Goal: Information Seeking & Learning: Find specific fact

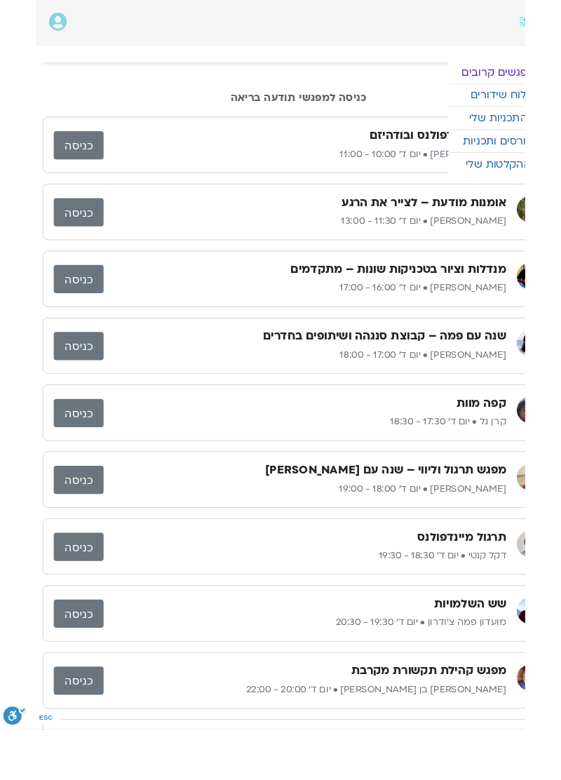
scroll to position [0, -38]
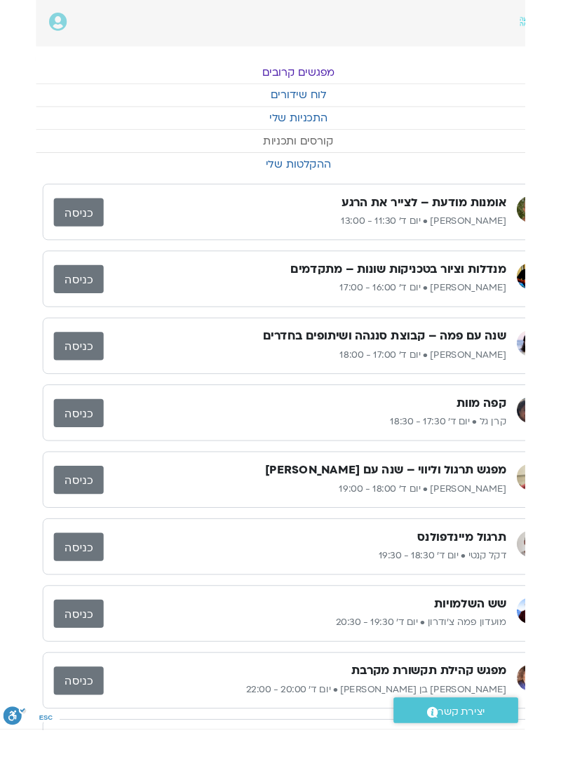
click at [88, 153] on link "קורסים ותכניות" at bounding box center [319, 151] width 561 height 24
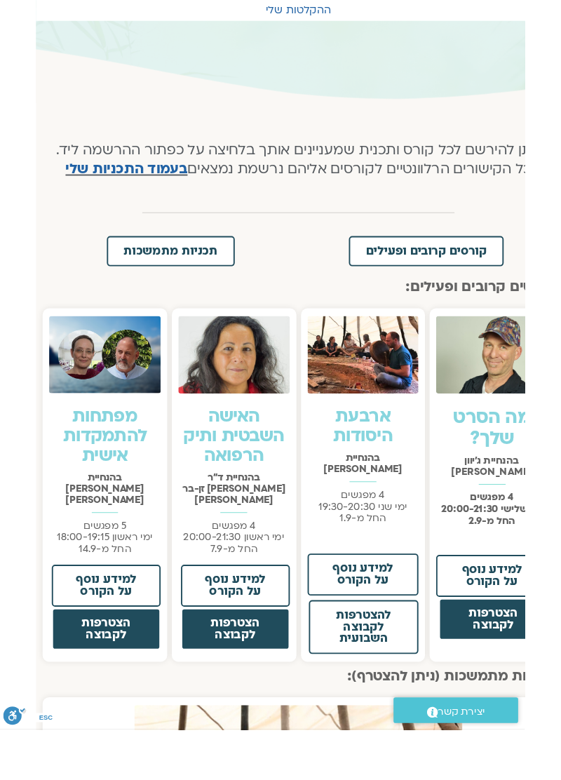
scroll to position [0, -38]
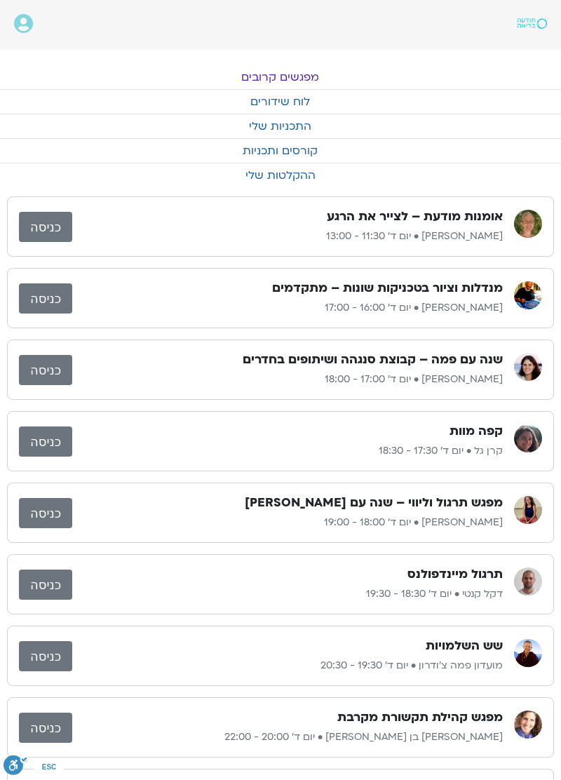
scroll to position [0, -38]
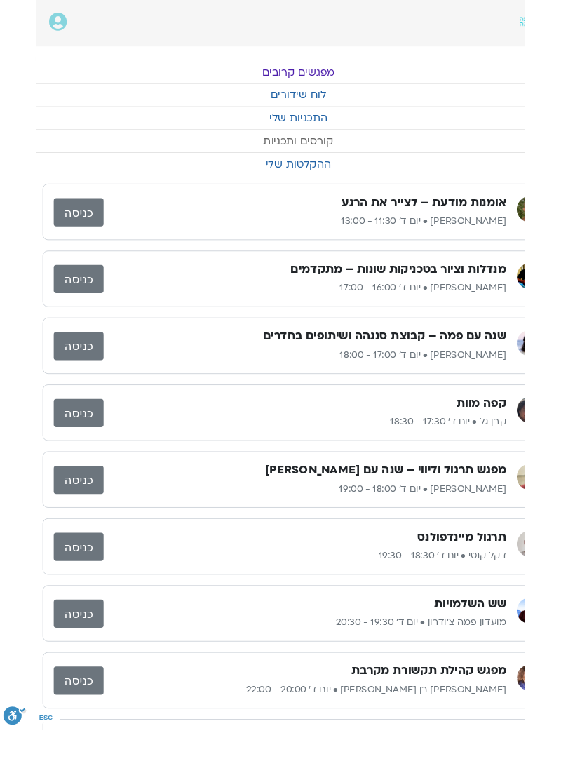
click at [94, 158] on link "קורסים ותכניות" at bounding box center [319, 151] width 561 height 24
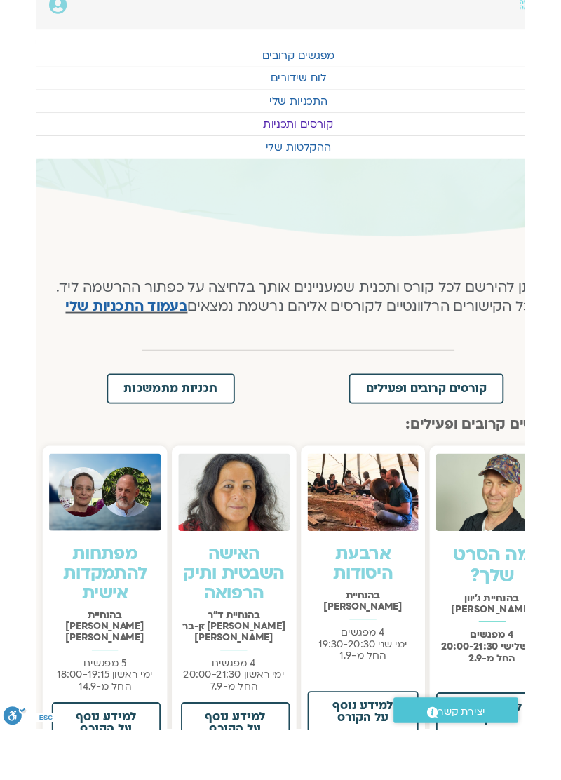
scroll to position [0, -38]
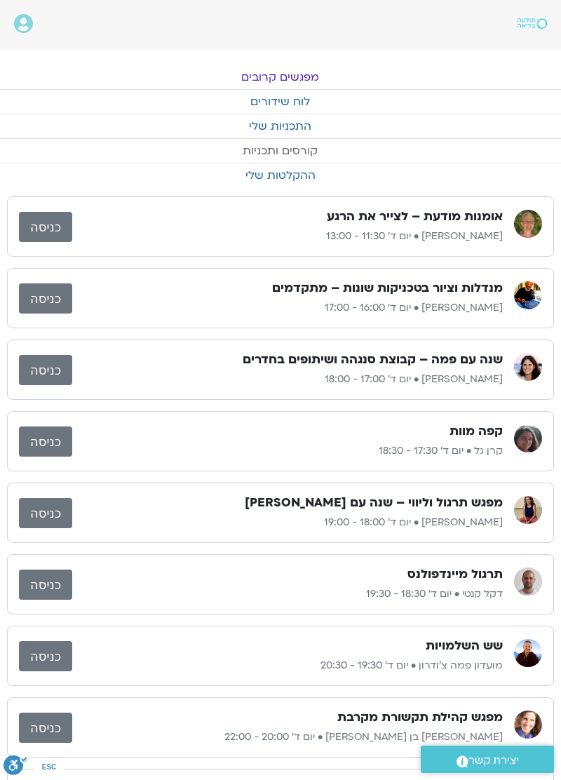
click at [80, 156] on link "קורסים ותכניות" at bounding box center [280, 151] width 561 height 24
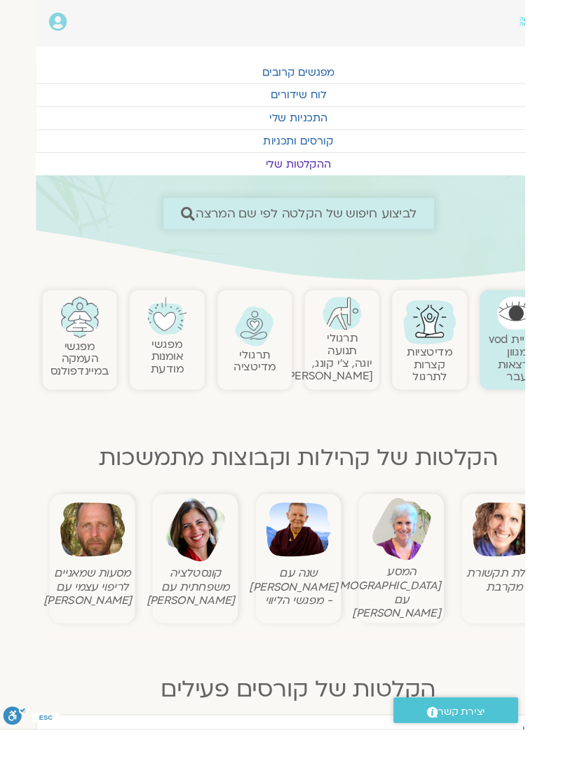
click at [288, 221] on span "לביצוע חיפוש של הקלטה לפי שם המרצה" at bounding box center [327, 228] width 236 height 15
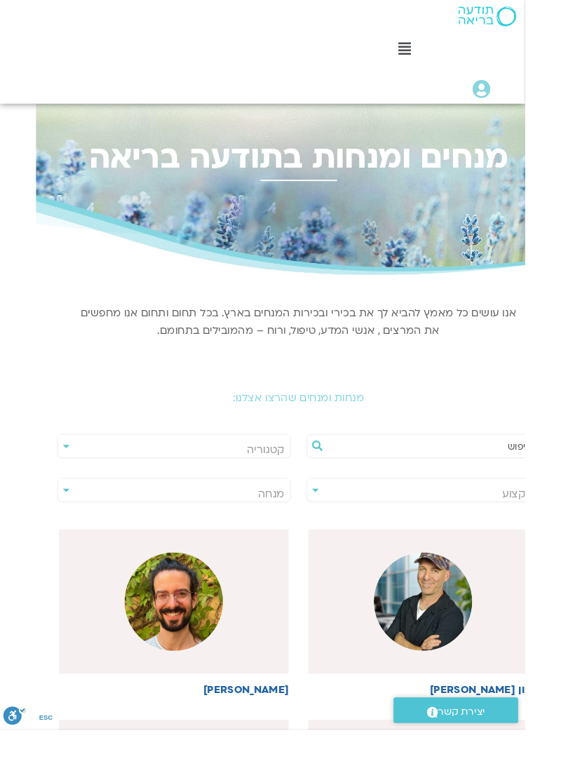
click at [80, 522] on span "מנחה" at bounding box center [185, 528] width 247 height 32
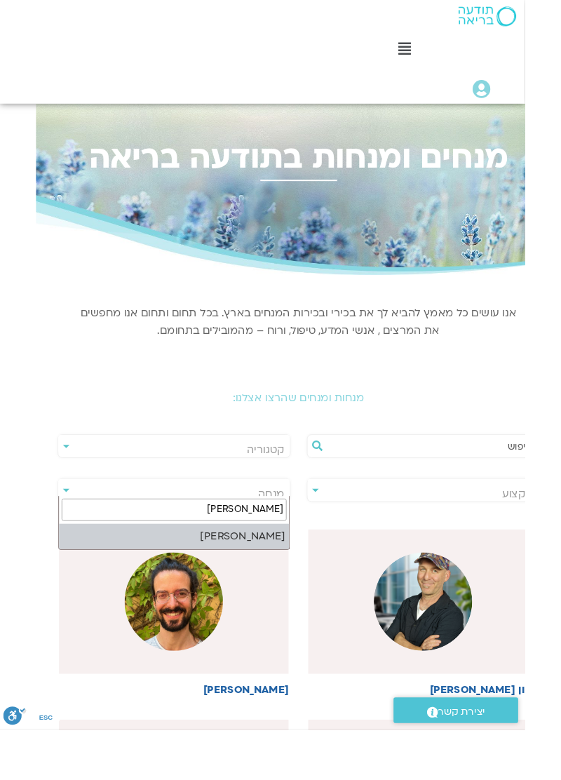
type input "[PERSON_NAME]"
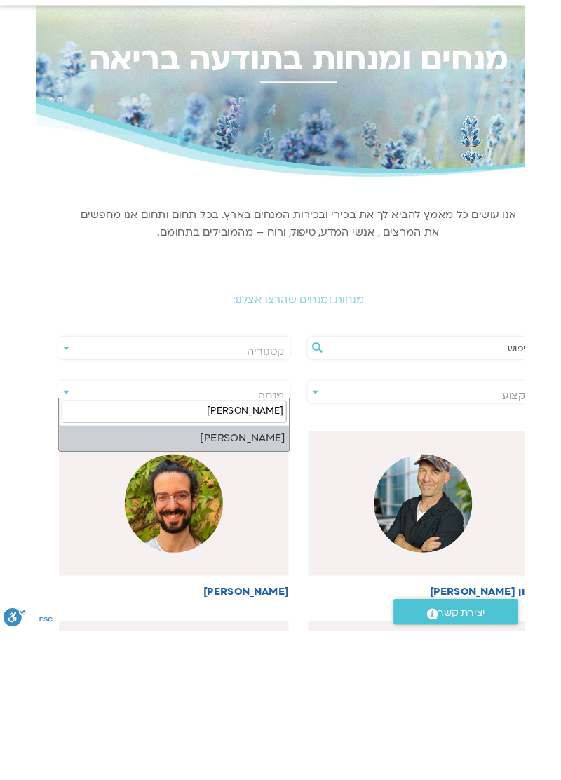
select select "****"
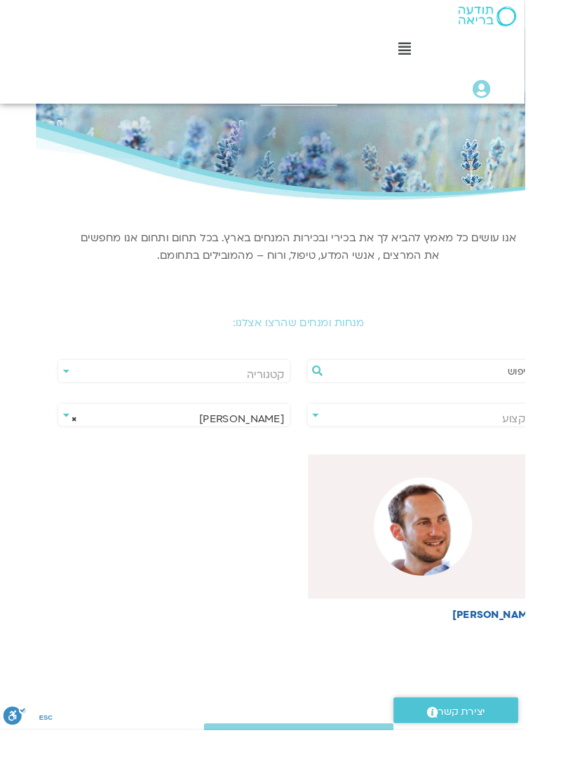
scroll to position [81, -38]
click at [451, 554] on img at bounding box center [452, 561] width 105 height 105
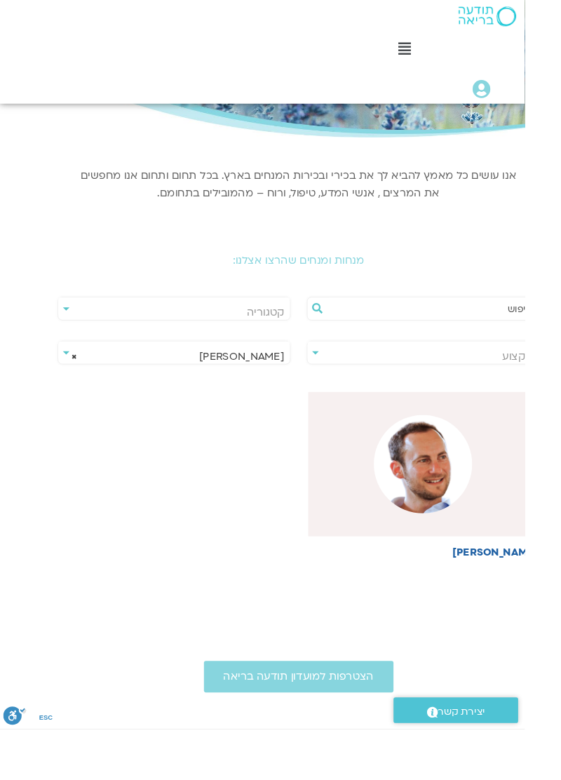
scroll to position [153, -38]
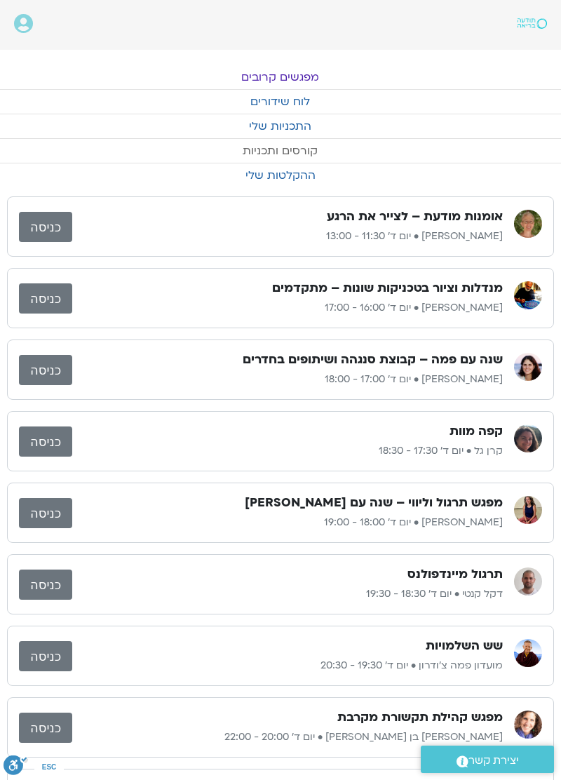
click at [91, 150] on link "קורסים ותכניות" at bounding box center [280, 151] width 561 height 24
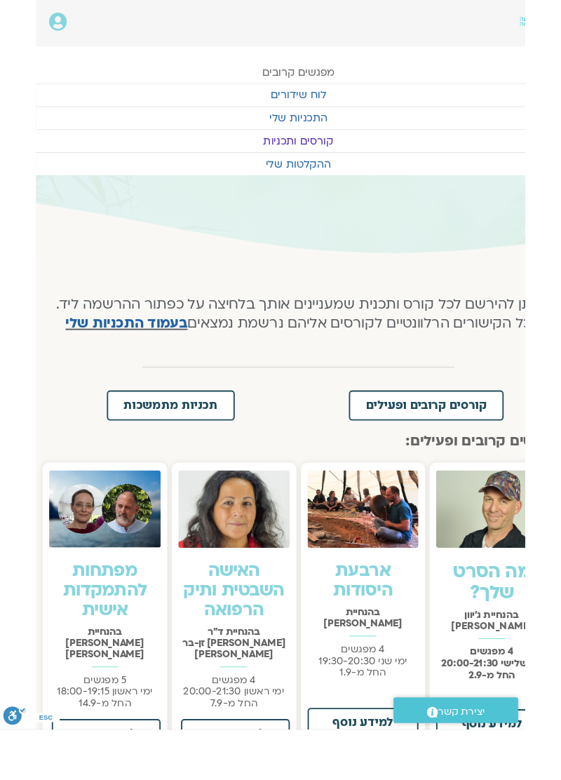
click at [318, 67] on link "מפגשים קרובים" at bounding box center [319, 77] width 561 height 24
